Goal: Download file/media

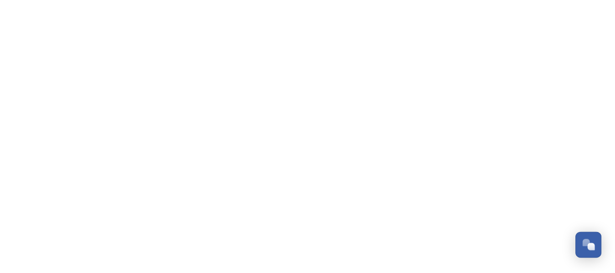
scroll to position [974, 0]
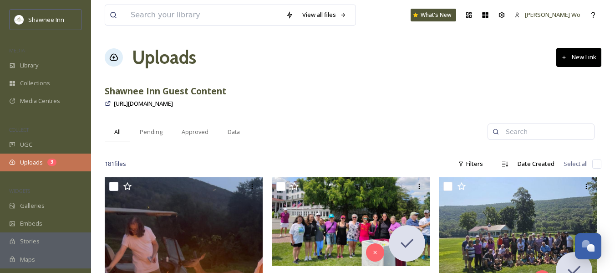
click at [32, 164] on span "Uploads" at bounding box center [31, 162] width 23 height 9
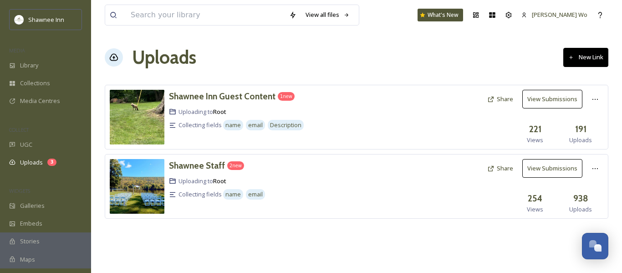
click at [153, 179] on img at bounding box center [137, 186] width 55 height 55
click at [190, 162] on h3 "Shawnee Staff" at bounding box center [197, 165] width 56 height 11
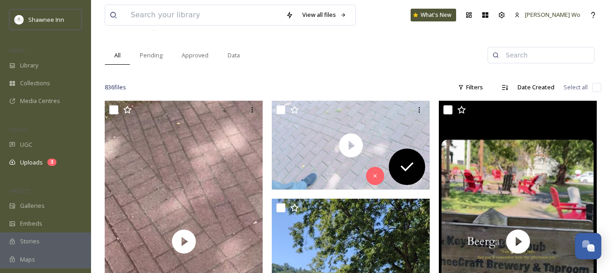
scroll to position [91, 0]
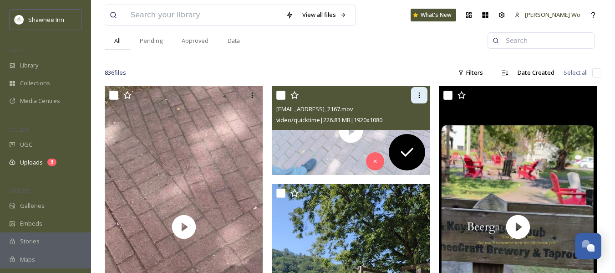
click at [418, 95] on icon at bounding box center [419, 94] width 7 height 7
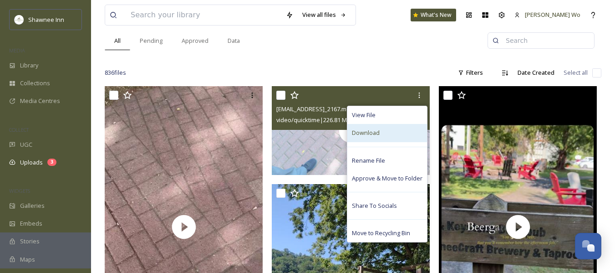
click at [391, 129] on div "Download" at bounding box center [387, 133] width 80 height 18
